Goal: Task Accomplishment & Management: Use online tool/utility

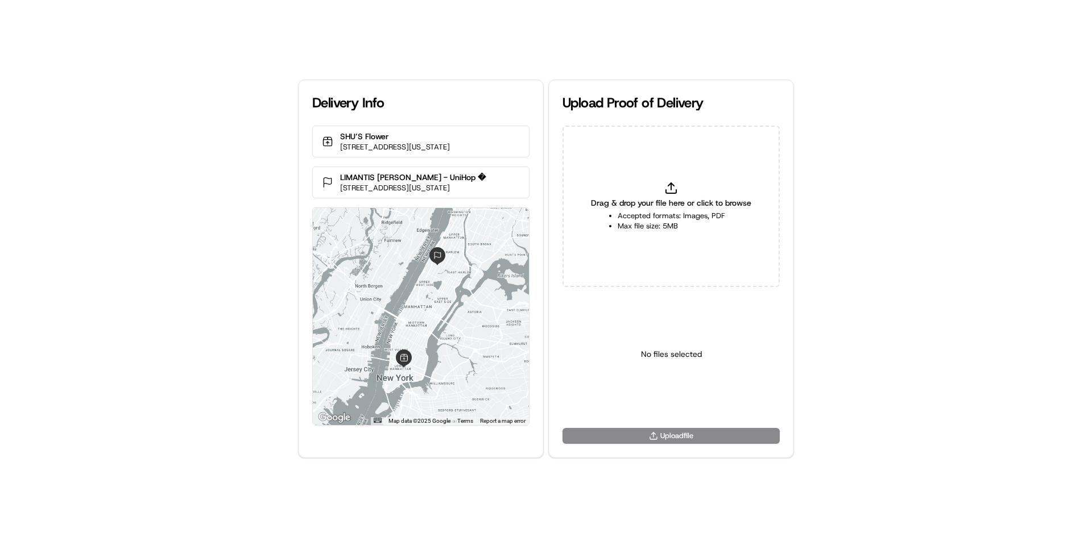
click at [690, 199] on span "Drag & drop your file here or click to browse" at bounding box center [671, 202] width 160 height 11
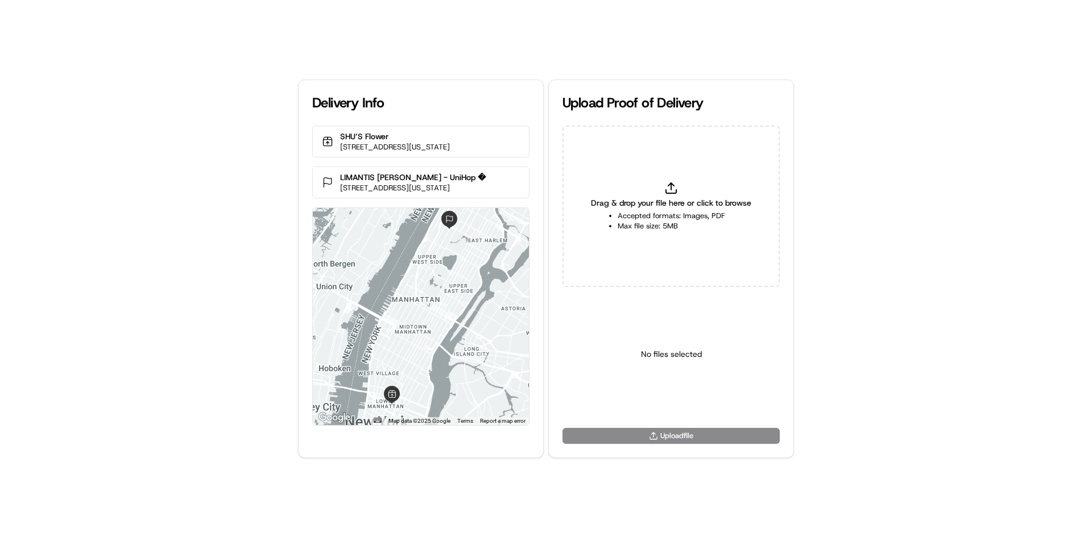
type input "C:\fakepath\Delivered to customer's address.png"
click at [673, 410] on div "Select a type" at bounding box center [670, 355] width 217 height 118
click at [679, 400] on html "Delivery Info SHU’S Flower [STREET_ADDRESS][US_STATE] [GEOGRAPHIC_DATA] [PERSON…" at bounding box center [546, 268] width 1092 height 537
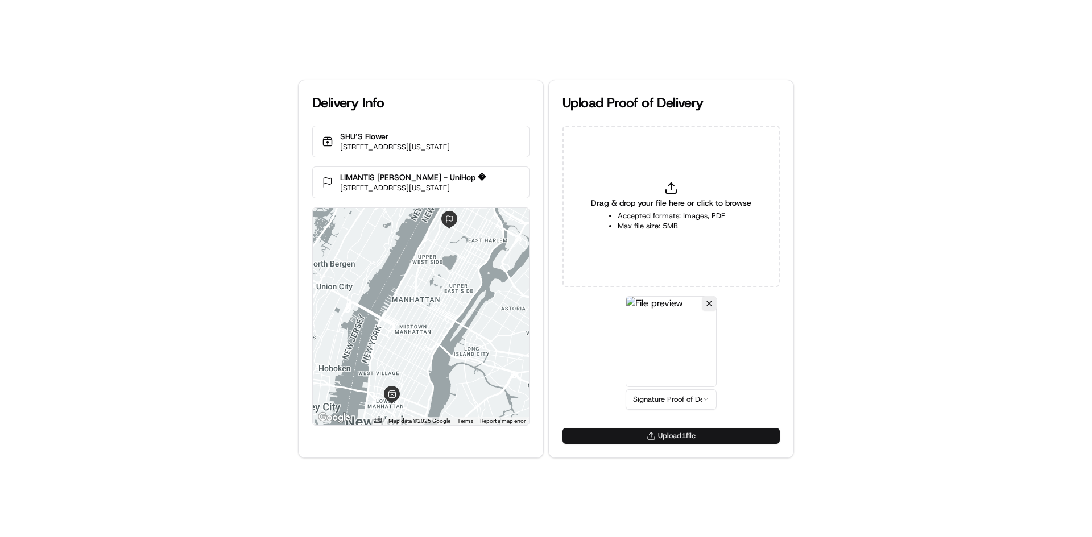
click at [680, 442] on button "Upload 1 file" at bounding box center [670, 436] width 217 height 16
